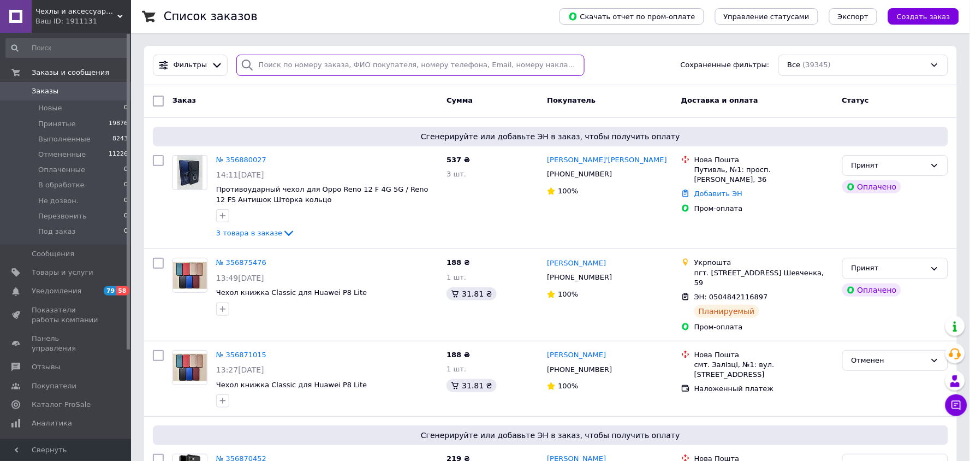
click at [287, 66] on input "search" at bounding box center [410, 65] width 349 height 21
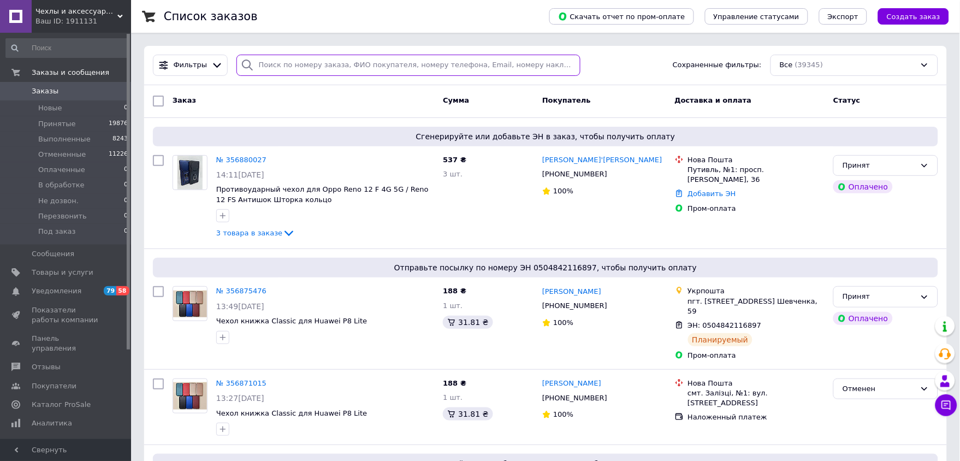
paste input "380982992688"
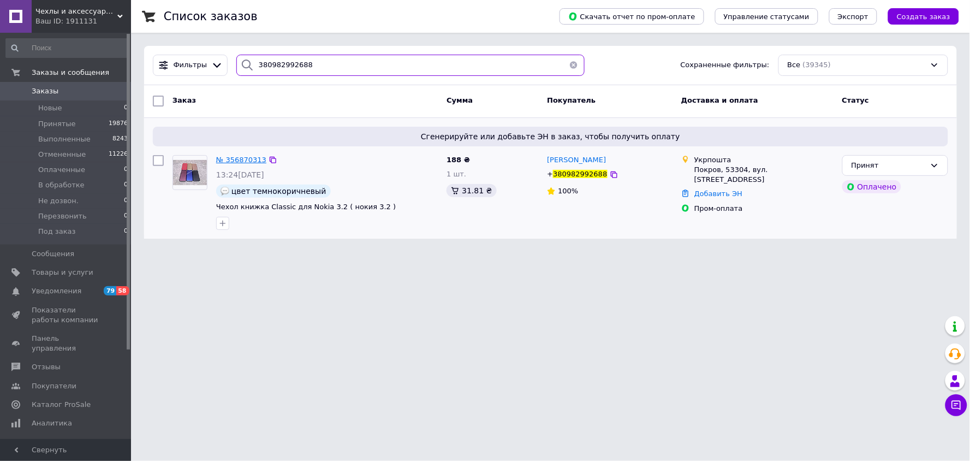
type input "380982992688"
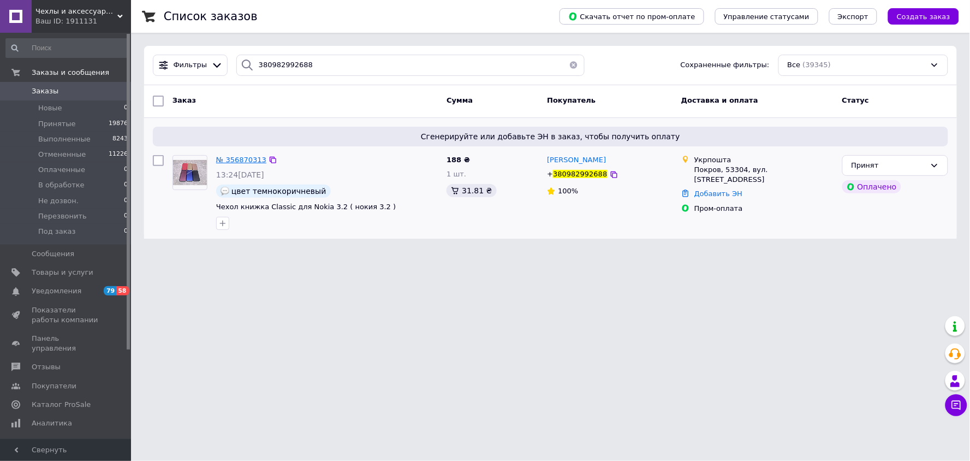
click at [238, 156] on span "№ 356870313" at bounding box center [241, 160] width 50 height 8
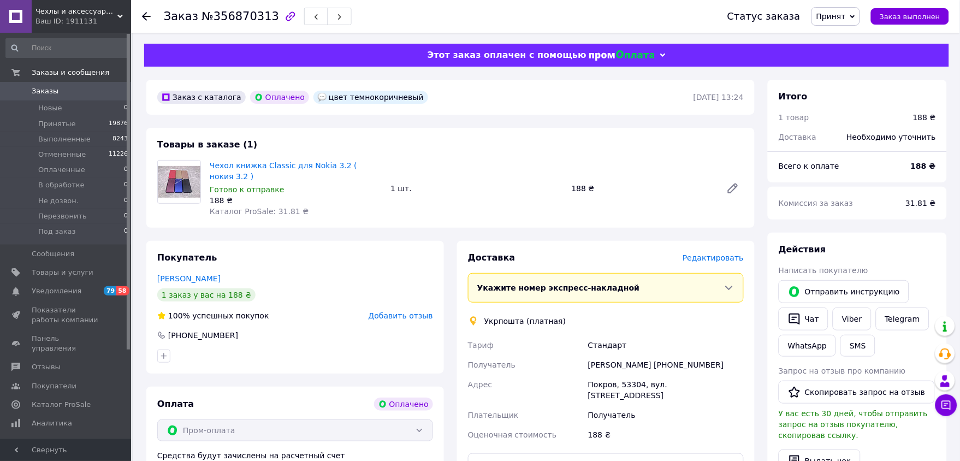
click at [717, 253] on span "Редактировать" at bounding box center [712, 257] width 61 height 9
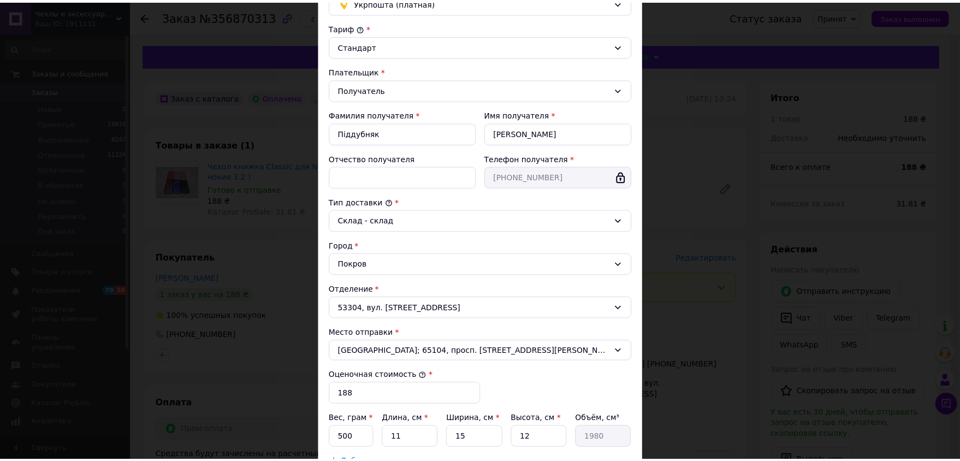
scroll to position [223, 0]
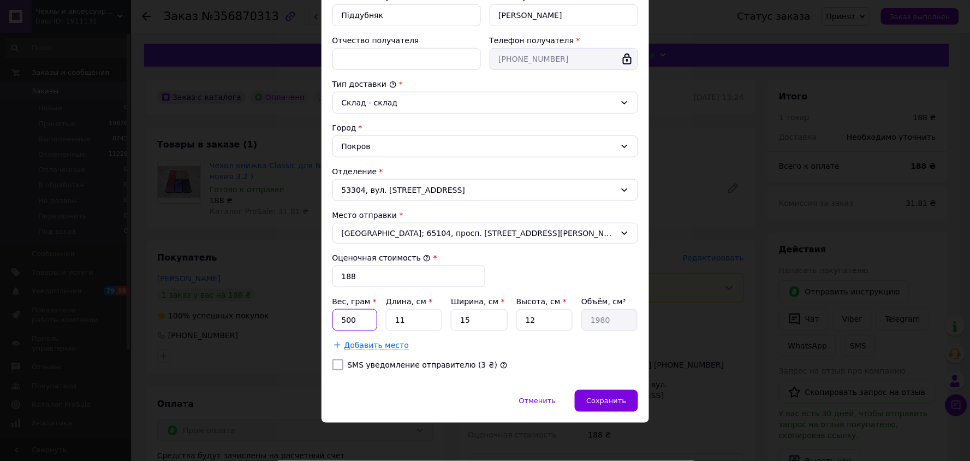
click at [344, 324] on input "500" at bounding box center [354, 320] width 45 height 22
click at [345, 323] on input "500" at bounding box center [354, 320] width 45 height 22
type input "100"
click at [547, 314] on input "12" at bounding box center [544, 320] width 56 height 22
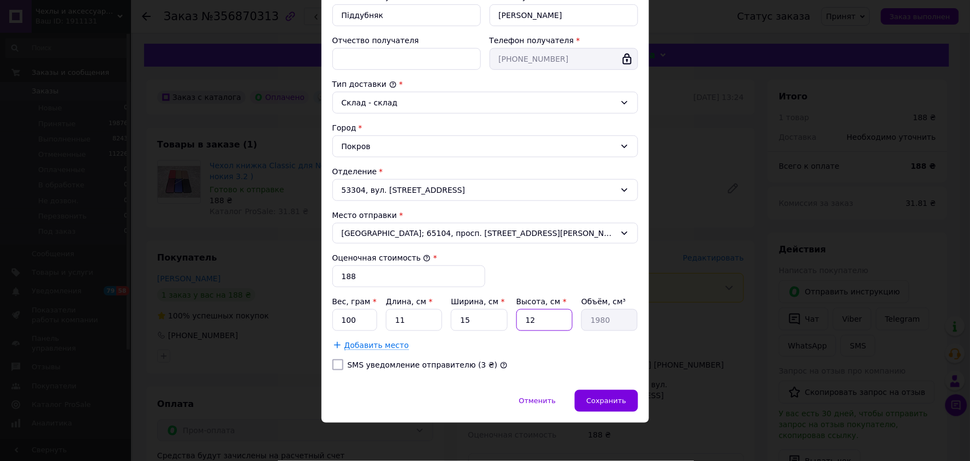
type input "2"
type input "330"
type input "2"
click at [610, 399] on span "Сохранить" at bounding box center [606, 401] width 40 height 8
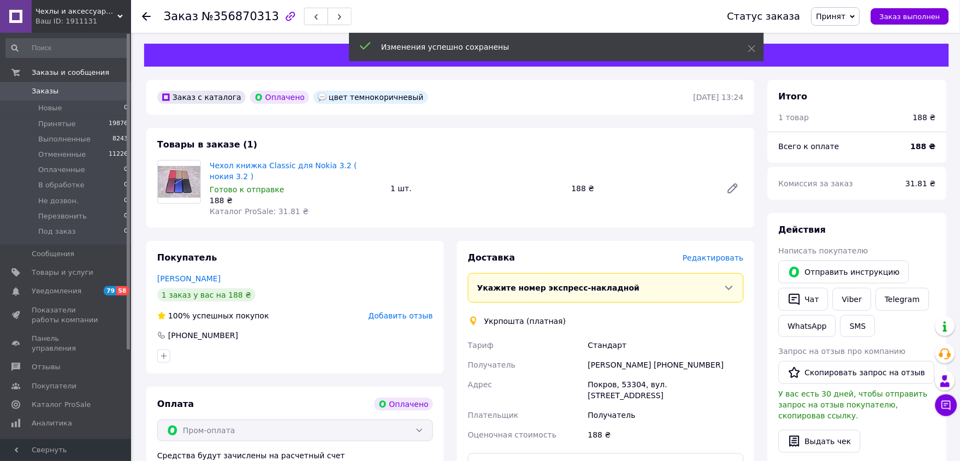
scroll to position [121, 0]
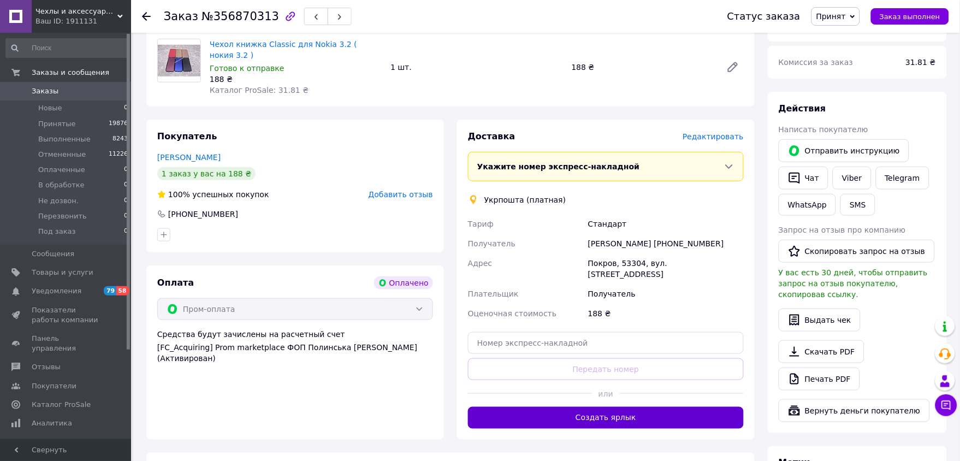
click at [588, 407] on button "Создать ярлык" at bounding box center [606, 418] width 276 height 22
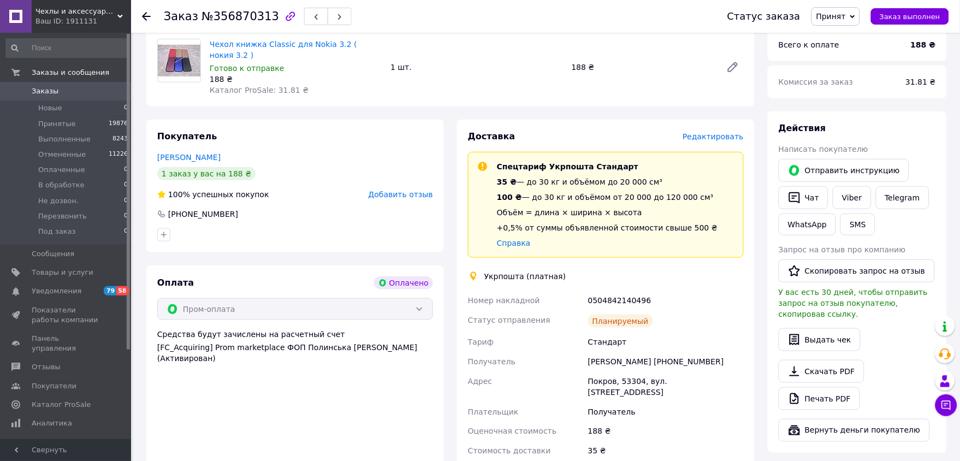
drag, startPoint x: 650, startPoint y: 290, endPoint x: 588, endPoint y: 287, distance: 61.7
click at [588, 290] on div "0504842140496" at bounding box center [666, 300] width 160 height 20
copy div "0504842140496"
click at [685, 290] on div "0504842140496" at bounding box center [666, 300] width 160 height 20
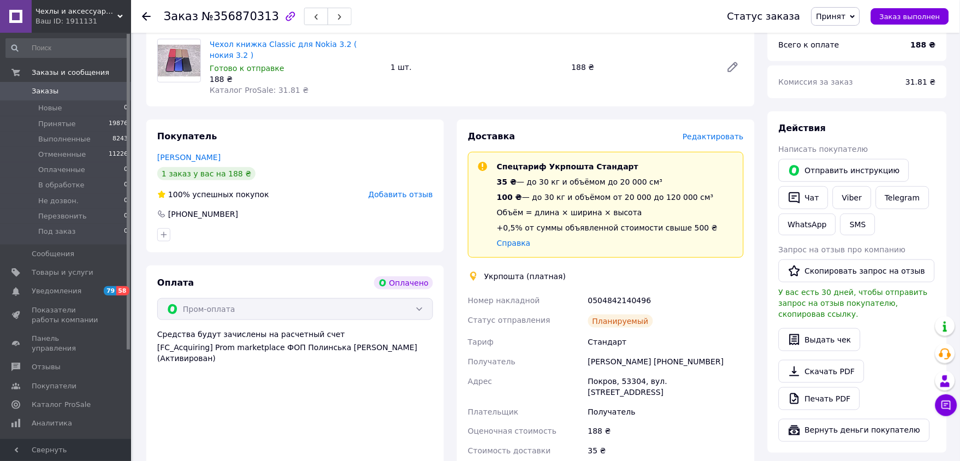
drag, startPoint x: 74, startPoint y: 93, endPoint x: 142, endPoint y: 51, distance: 80.6
click at [74, 93] on span "Заказы" at bounding box center [66, 91] width 69 height 10
